Goal: Task Accomplishment & Management: Manage account settings

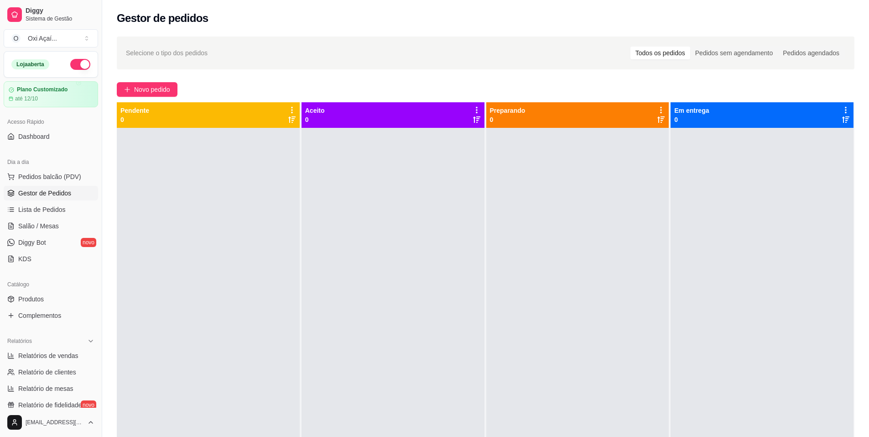
drag, startPoint x: 0, startPoint y: 0, endPoint x: 53, endPoint y: 196, distance: 203.2
click at [53, 196] on span "Gestor de Pedidos" at bounding box center [44, 192] width 53 height 9
click at [47, 212] on span "Lista de Pedidos" at bounding box center [41, 209] width 47 height 9
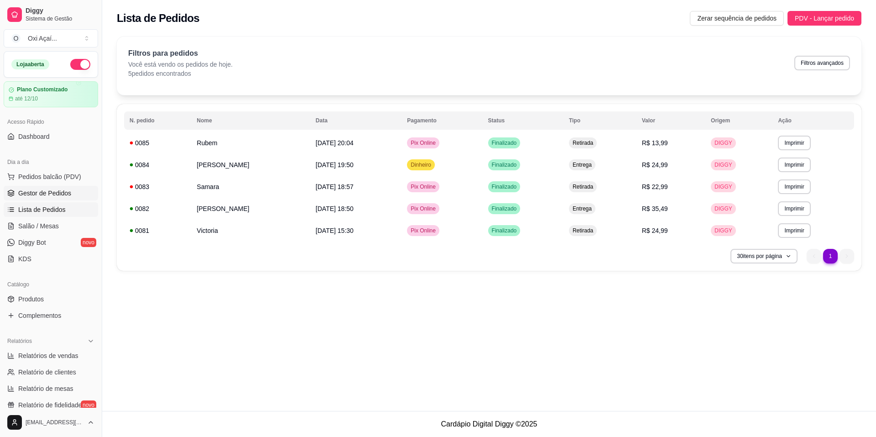
click at [50, 193] on span "Gestor de Pedidos" at bounding box center [44, 192] width 53 height 9
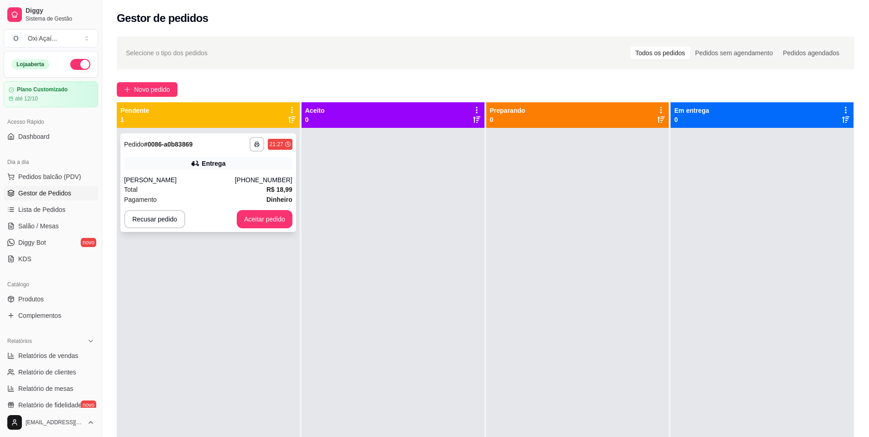
click at [225, 189] on div "Total R$ 18,99" at bounding box center [208, 189] width 168 height 10
click at [269, 223] on button "Aceitar pedido" at bounding box center [265, 219] width 56 height 18
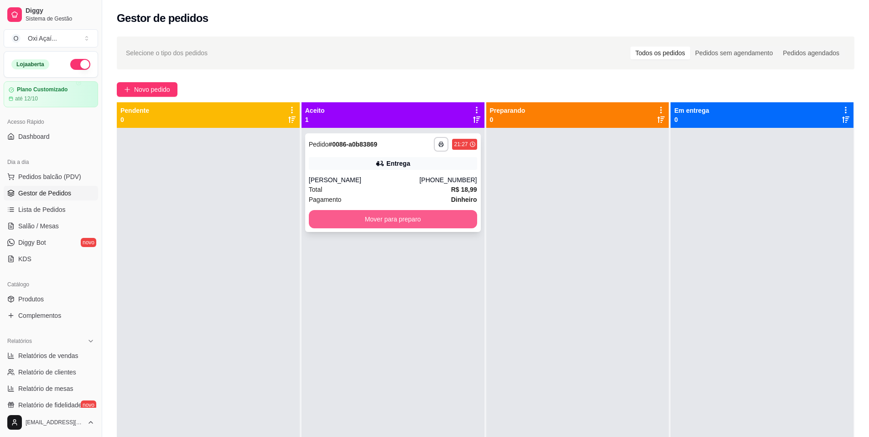
click at [380, 221] on button "Mover para preparo" at bounding box center [393, 219] width 168 height 18
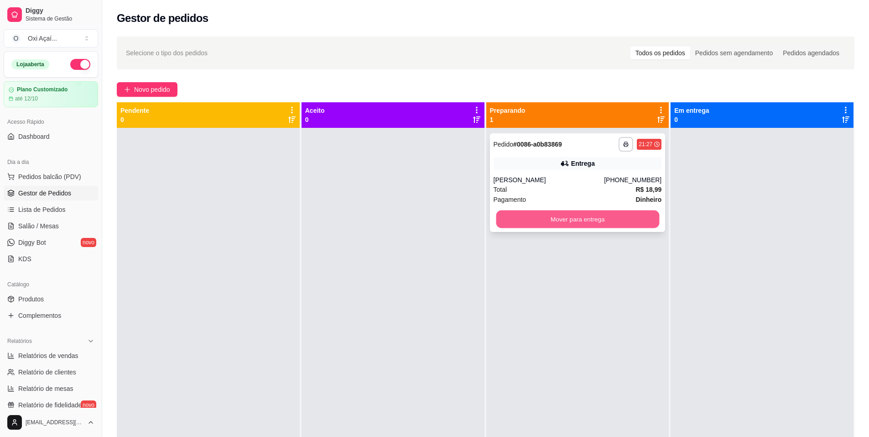
click at [564, 221] on button "Mover para entrega" at bounding box center [577, 219] width 163 height 18
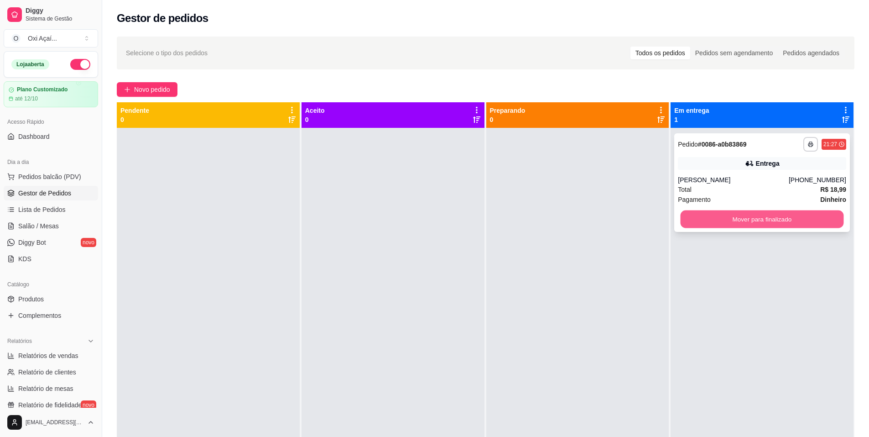
click at [720, 223] on button "Mover para finalizado" at bounding box center [762, 219] width 163 height 18
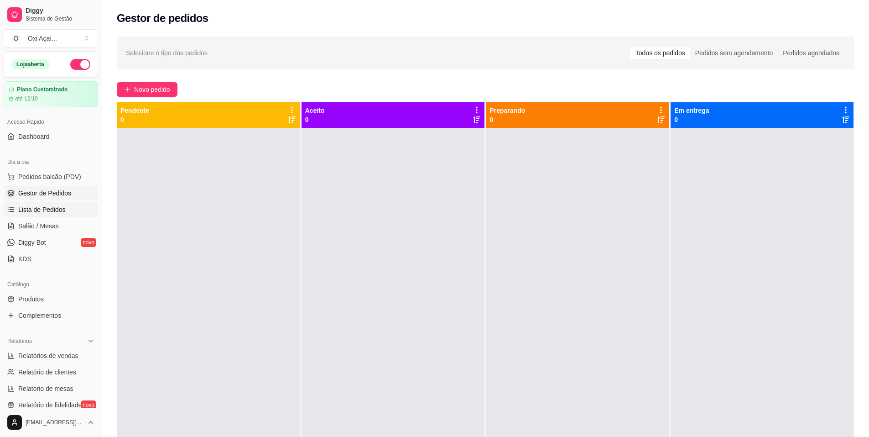
click at [55, 204] on link "Lista de Pedidos" at bounding box center [51, 209] width 94 height 15
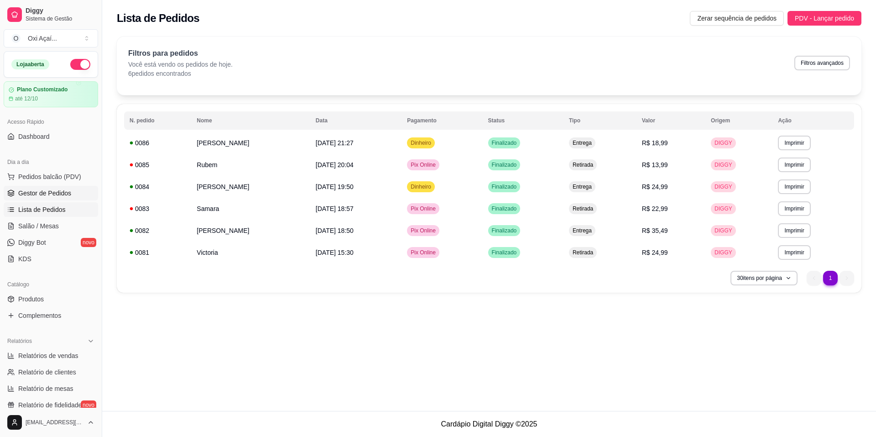
click at [43, 194] on span "Gestor de Pedidos" at bounding box center [44, 192] width 53 height 9
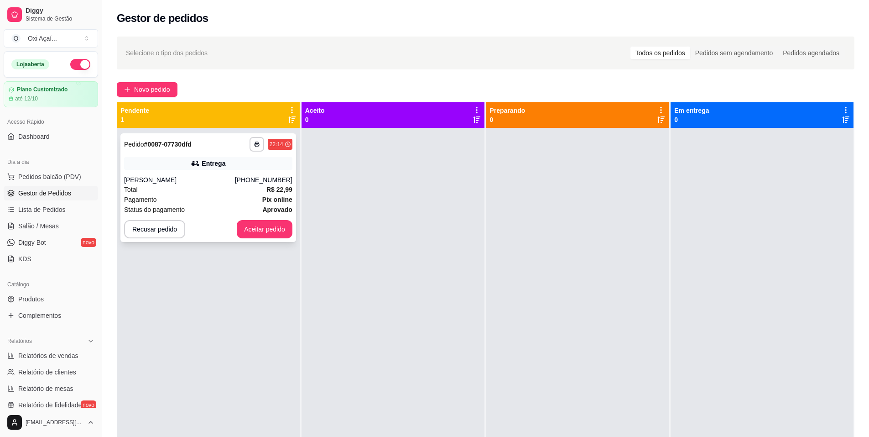
click at [220, 197] on div "Pagamento Pix online" at bounding box center [208, 199] width 168 height 10
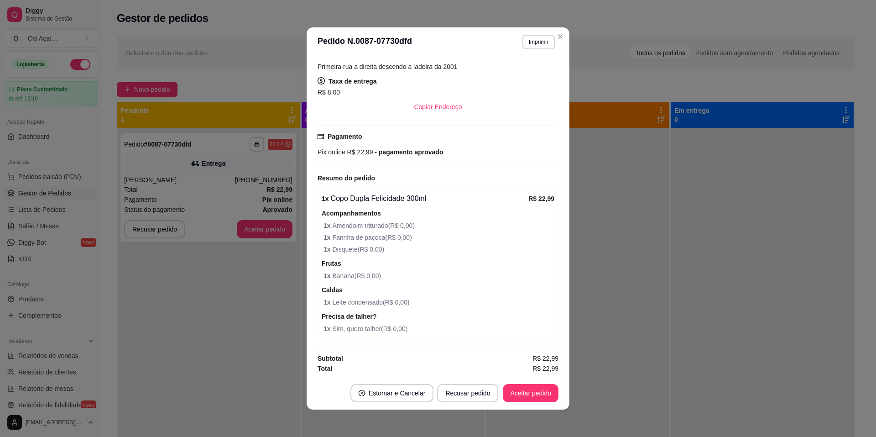
scroll to position [182, 0]
click at [520, 389] on button "Aceitar pedido" at bounding box center [531, 393] width 56 height 18
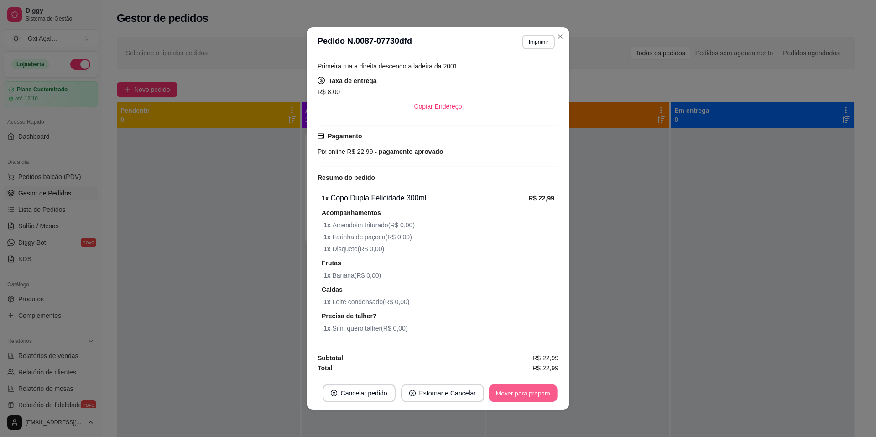
click at [523, 390] on button "Mover para preparo" at bounding box center [523, 393] width 68 height 18
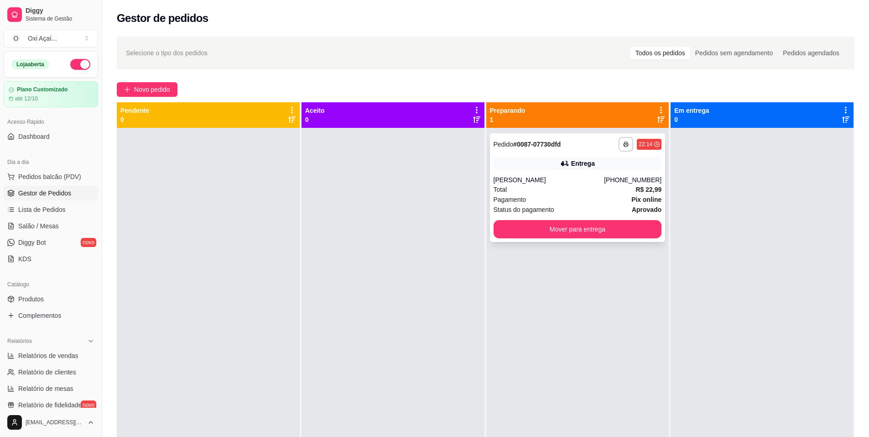
click at [557, 183] on div "[PERSON_NAME]" at bounding box center [549, 179] width 111 height 9
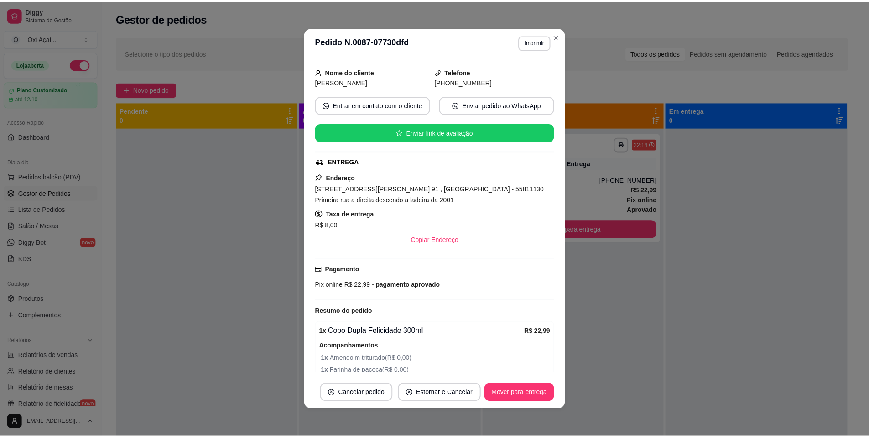
scroll to position [46, 0]
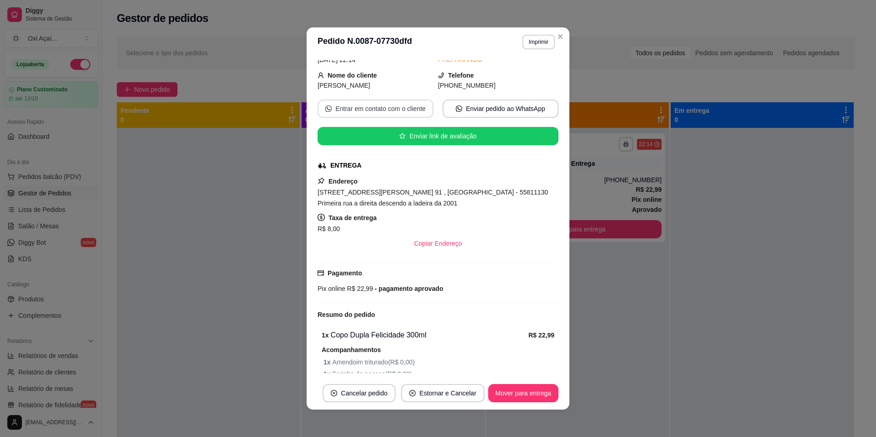
click at [397, 108] on button "Entrar em contato com o cliente" at bounding box center [375, 108] width 116 height 18
